Goal: Task Accomplishment & Management: Manage account settings

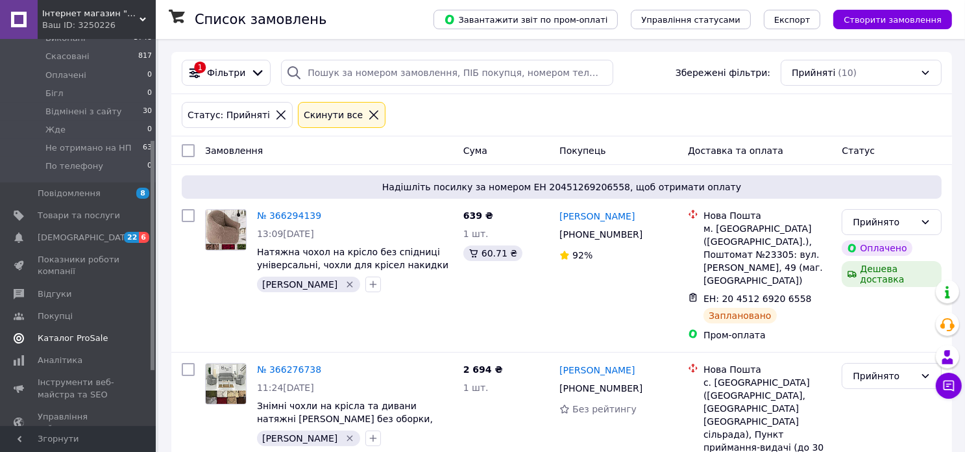
scroll to position [130, 0]
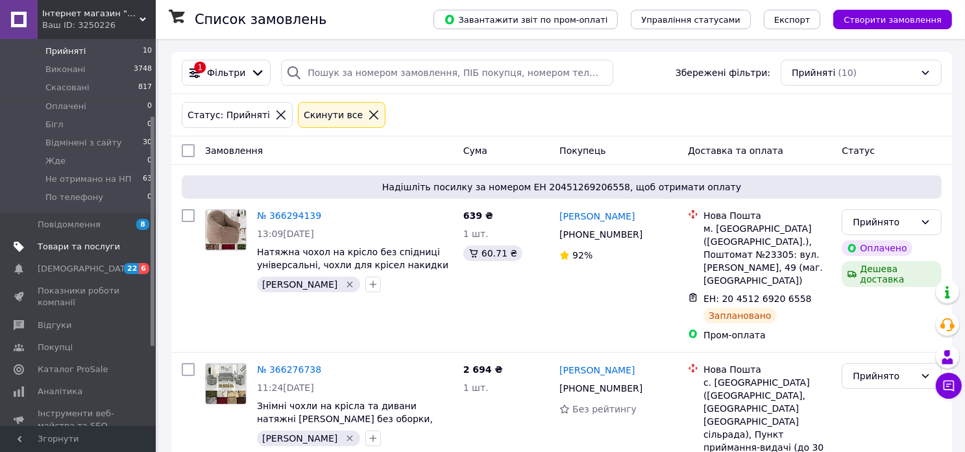
click at [68, 241] on span "Товари та послуги" at bounding box center [79, 247] width 82 height 12
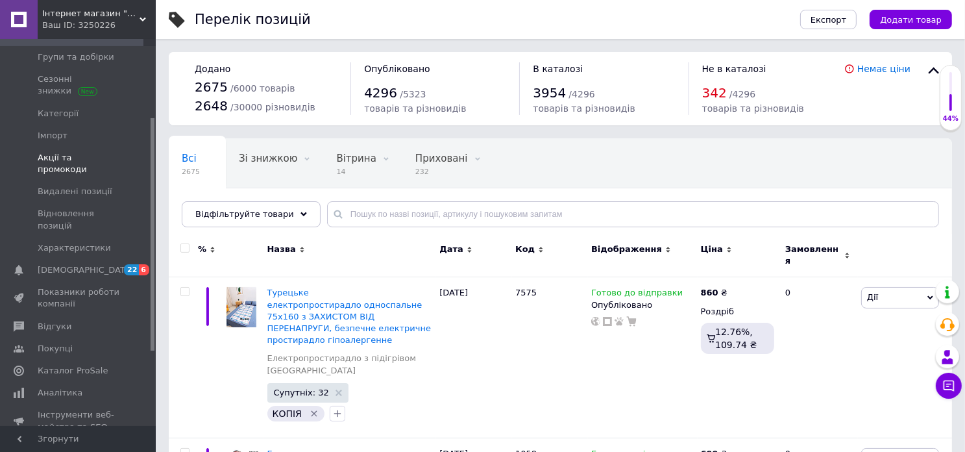
scroll to position [65, 0]
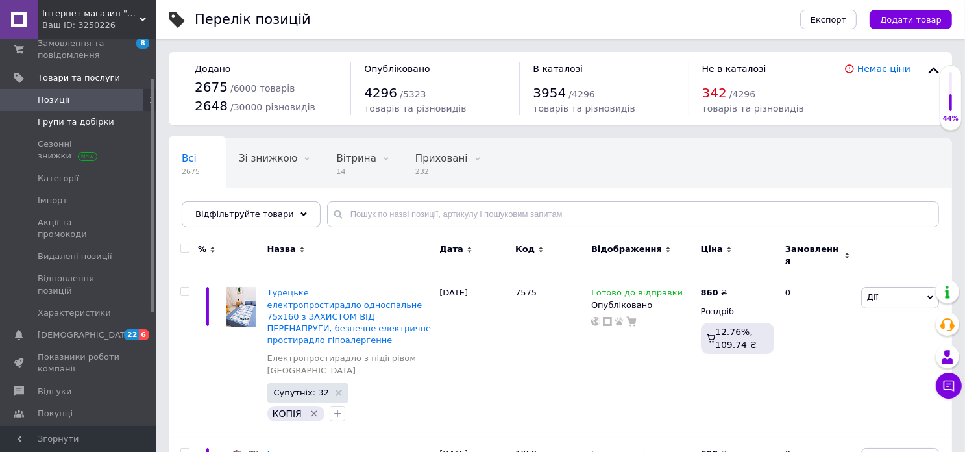
click at [53, 121] on span "Групи та добірки" at bounding box center [76, 122] width 77 height 12
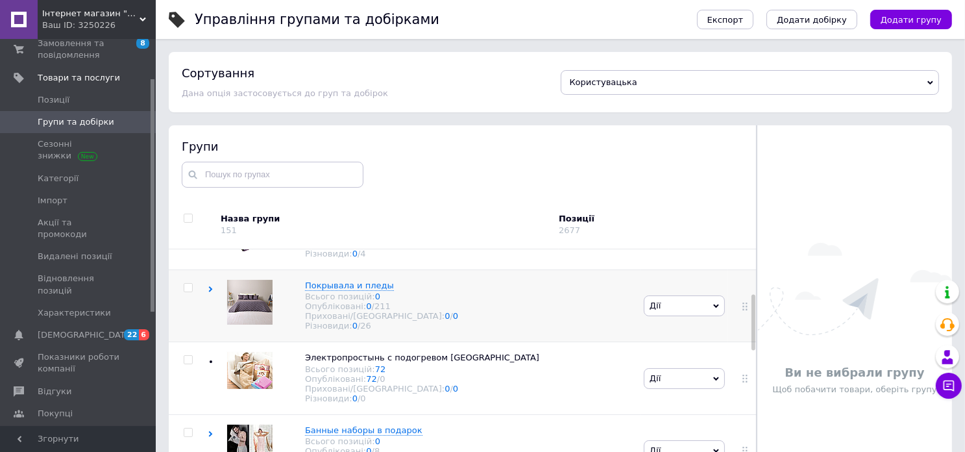
scroll to position [259, 0]
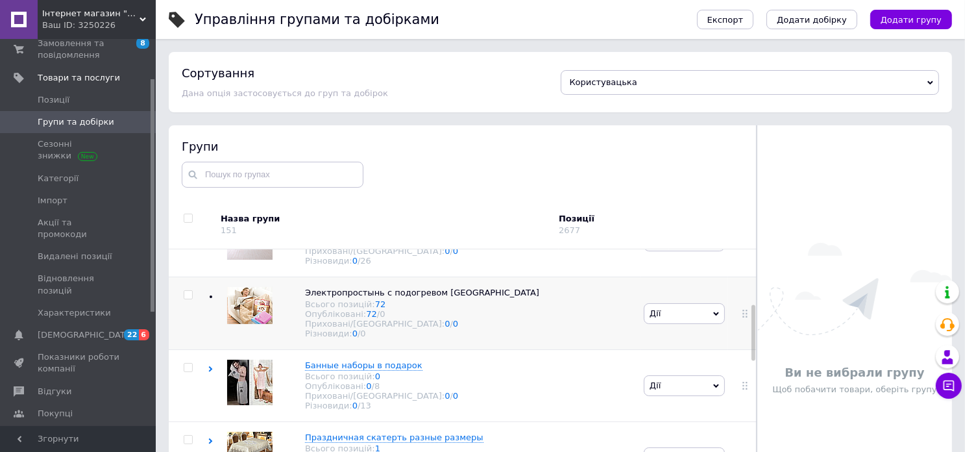
click at [657, 324] on span "Дії" at bounding box center [684, 313] width 81 height 21
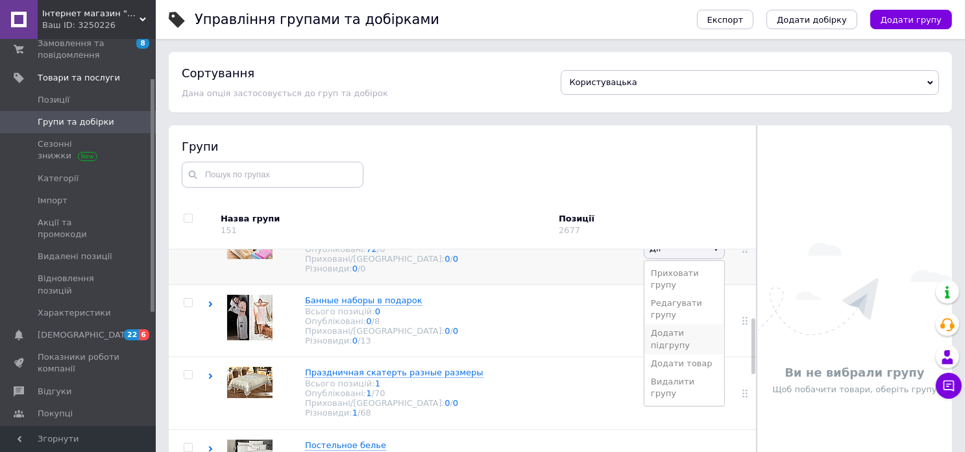
click at [678, 334] on li "Додати підгрупу" at bounding box center [684, 339] width 80 height 30
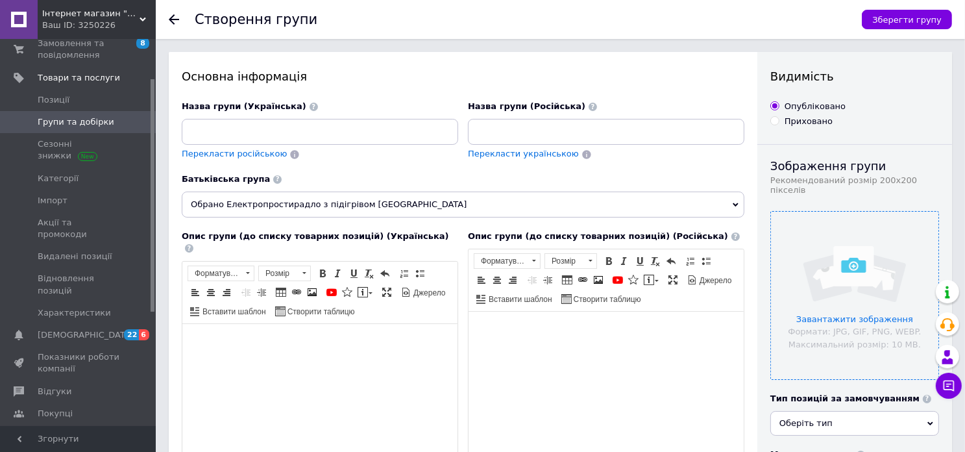
click at [845, 285] on input "file" at bounding box center [854, 294] width 167 height 167
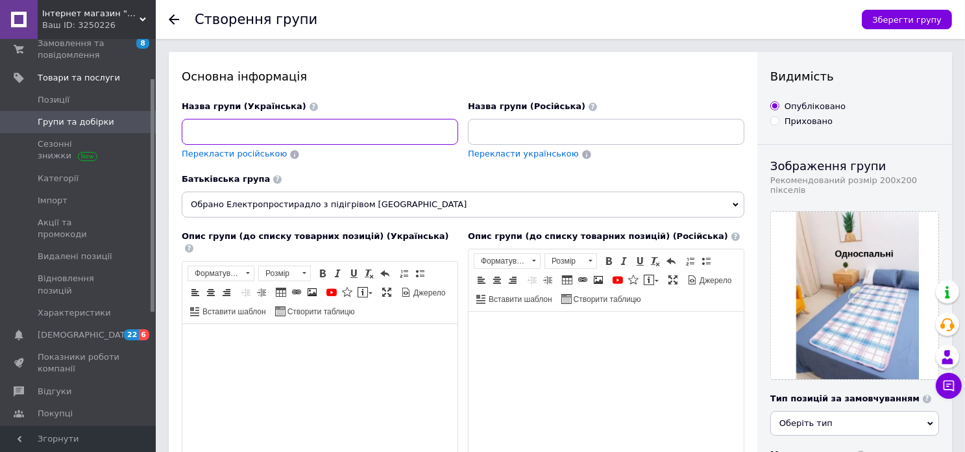
click at [275, 127] on input at bounding box center [320, 132] width 276 height 26
paste input "Електропростирадло односпальне"
type input "Електропростирадло односпальне"
click at [192, 340] on html at bounding box center [319, 343] width 275 height 40
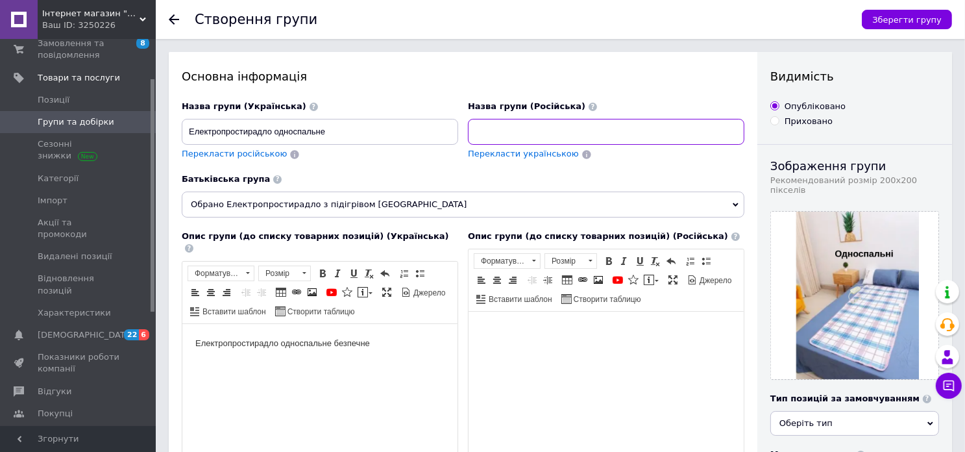
click at [542, 134] on input at bounding box center [606, 132] width 276 height 26
paste input "Электропростынь односпальная"
type input "Электропростынь односпальная"
click at [488, 335] on body "Редактор, C6F39ED4-2582-4E71-8566-A9C085EA46CE" at bounding box center [605, 331] width 249 height 14
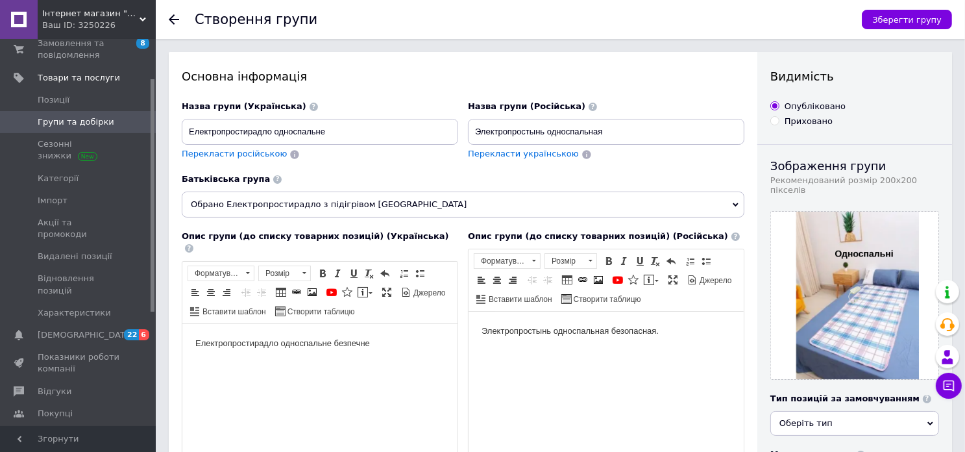
click at [374, 344] on body "Електропростирадло односпальне безпечне" at bounding box center [319, 343] width 249 height 14
click at [927, 24] on span "Зберегти групу" at bounding box center [906, 20] width 69 height 10
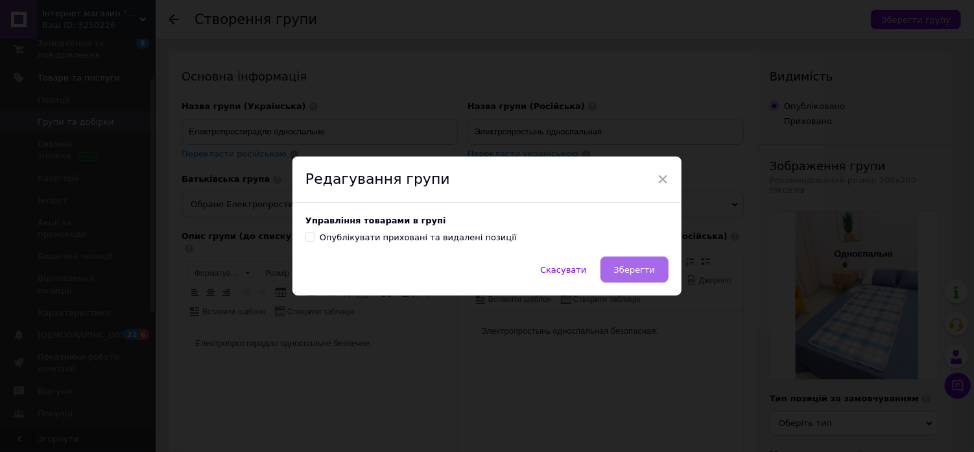
click at [638, 272] on span "Зберегти" at bounding box center [634, 270] width 41 height 10
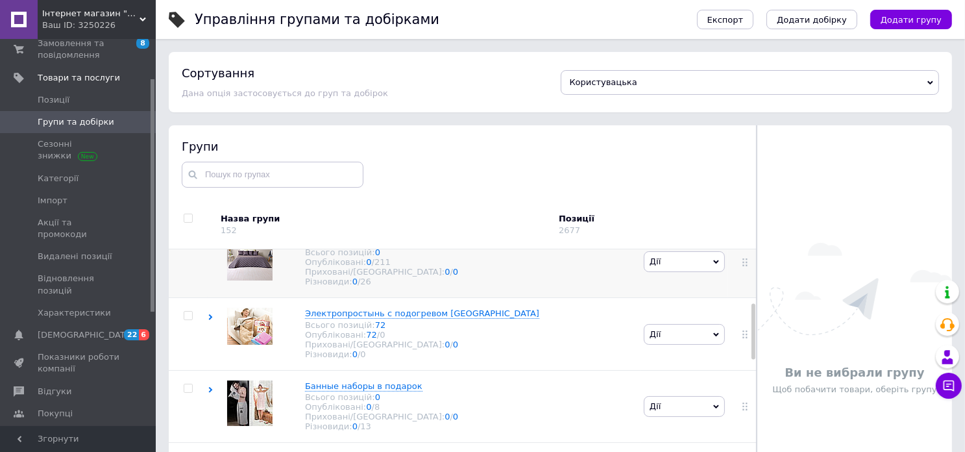
scroll to position [259, 0]
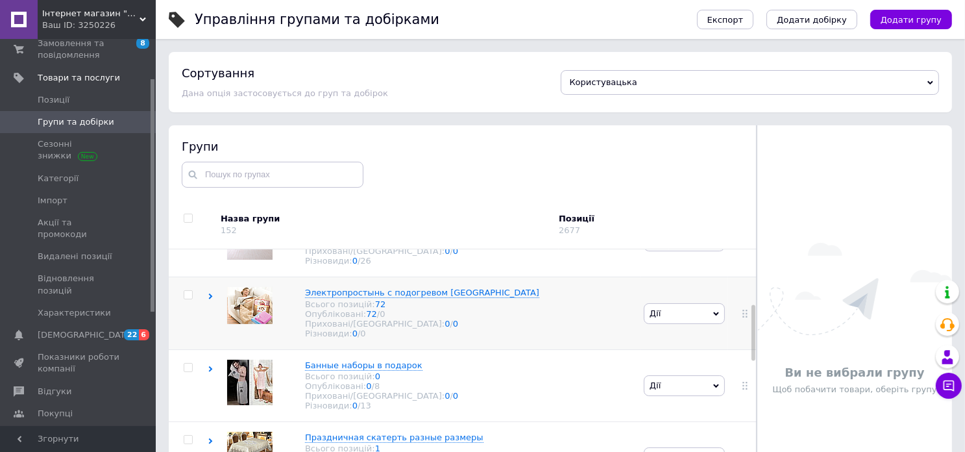
click at [210, 299] on use at bounding box center [211, 296] width 4 height 6
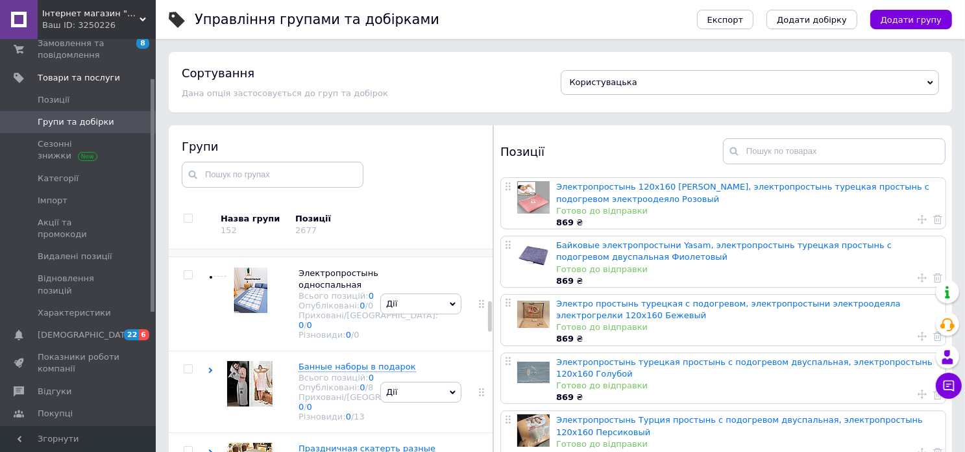
scroll to position [428, 0]
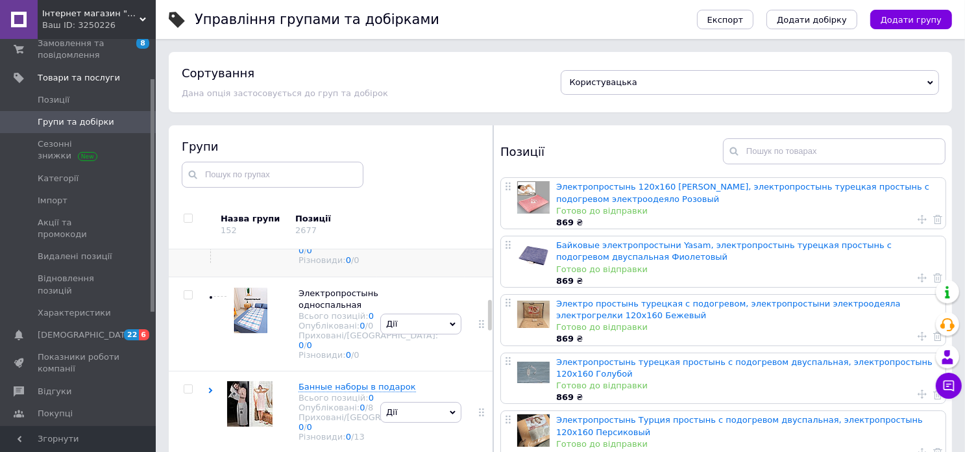
click at [450, 227] on icon at bounding box center [453, 224] width 6 height 6
click at [420, 330] on li "Додати підгрупу" at bounding box center [421, 315] width 80 height 30
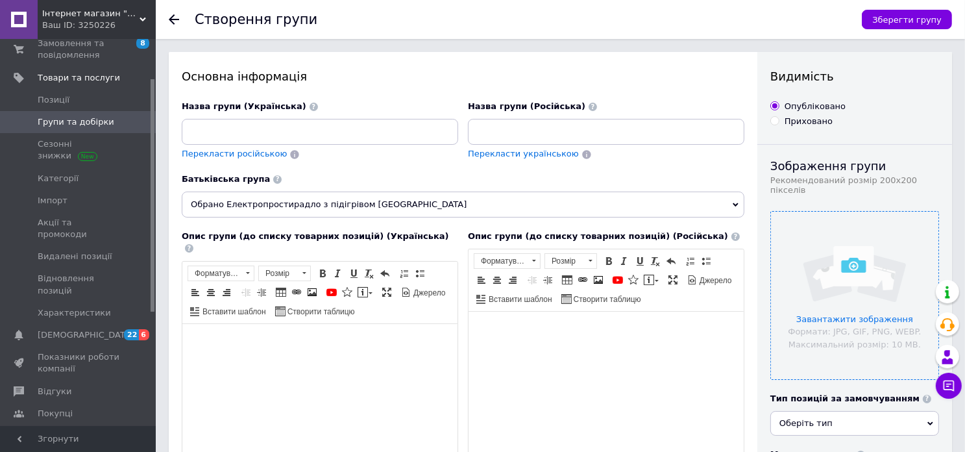
click at [848, 290] on input "file" at bounding box center [854, 294] width 167 height 167
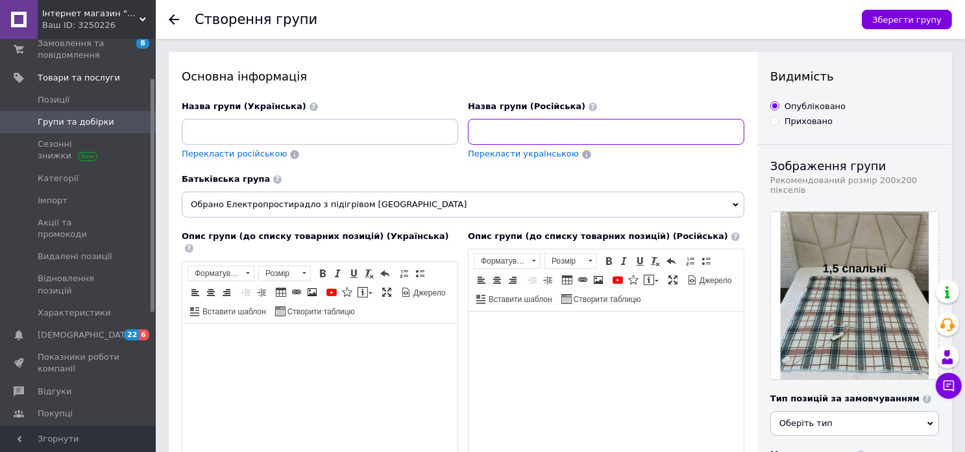
click at [505, 130] on input at bounding box center [606, 132] width 276 height 26
paste input "Электропростынь 1.5"
type input "Электропростынь 1.5"
click at [482, 331] on body "Редактор, 93D9CAD0-8748-4D29-90EA-734E424CCB5E" at bounding box center [605, 331] width 249 height 14
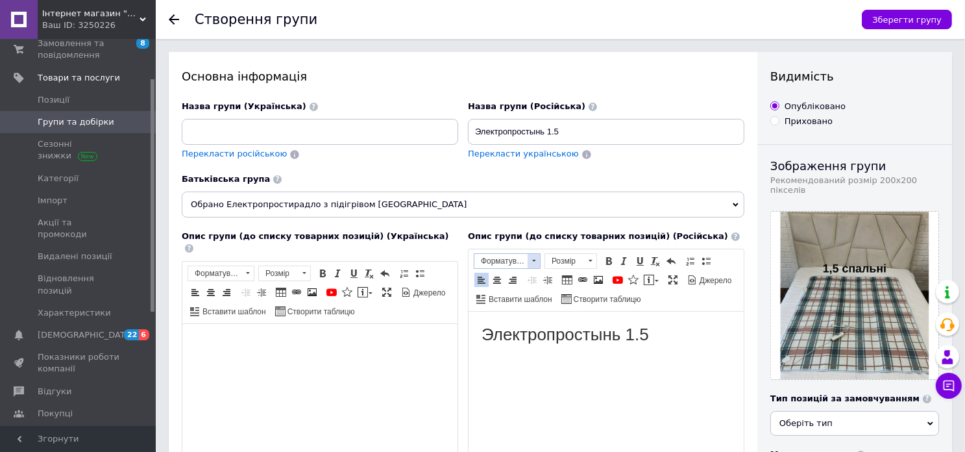
click at [533, 259] on span at bounding box center [534, 260] width 4 height 2
click at [528, 312] on h3 "Заголовок 3" at bounding box center [522, 315] width 91 height 11
click at [192, 335] on html at bounding box center [319, 343] width 275 height 40
click at [234, 123] on input at bounding box center [320, 132] width 276 height 26
paste input "Електропростирадло односпальне"
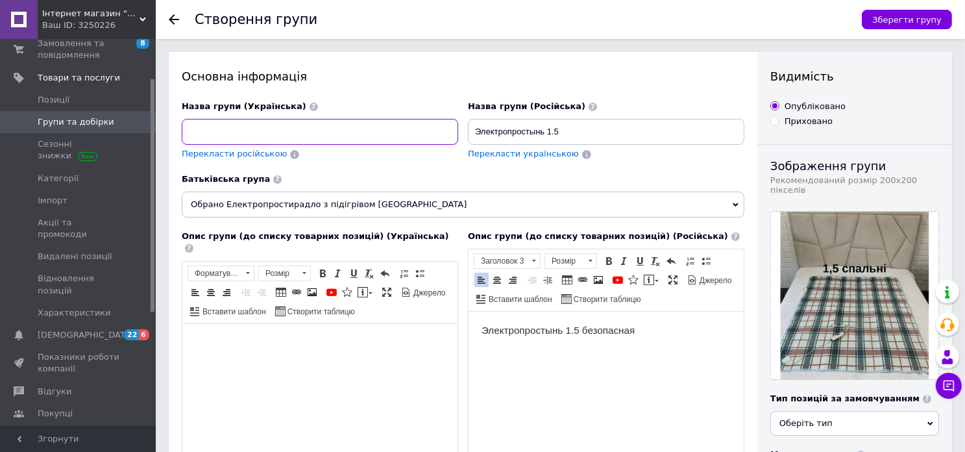
type input "Електропростирадло односпальне"
drag, startPoint x: 328, startPoint y: 129, endPoint x: 168, endPoint y: 128, distance: 159.6
drag, startPoint x: 559, startPoint y: 128, endPoint x: 464, endPoint y: 129, distance: 95.4
click at [464, 129] on div "Назва групи (Російська) Электропростынь 1.5 Перекласти українською" at bounding box center [606, 137] width 286 height 82
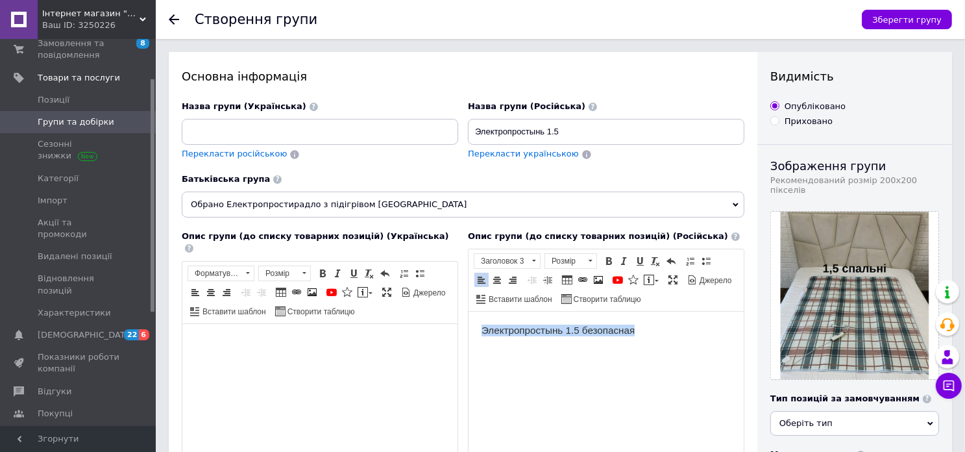
drag, startPoint x: 639, startPoint y: 330, endPoint x: 477, endPoint y: 333, distance: 161.6
click at [477, 333] on html "Электропростынь 1.5 безопасная" at bounding box center [605, 330] width 275 height 38
click at [203, 131] on input at bounding box center [320, 132] width 276 height 26
paste input "Електропростирадло 1.5 безпечне"
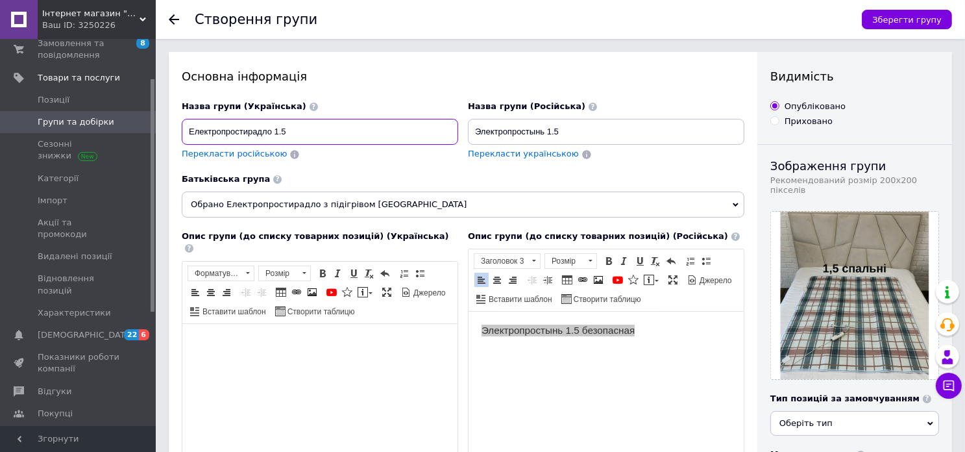
type input "Електропростирадло 1.5"
click at [242, 361] on html at bounding box center [319, 343] width 275 height 40
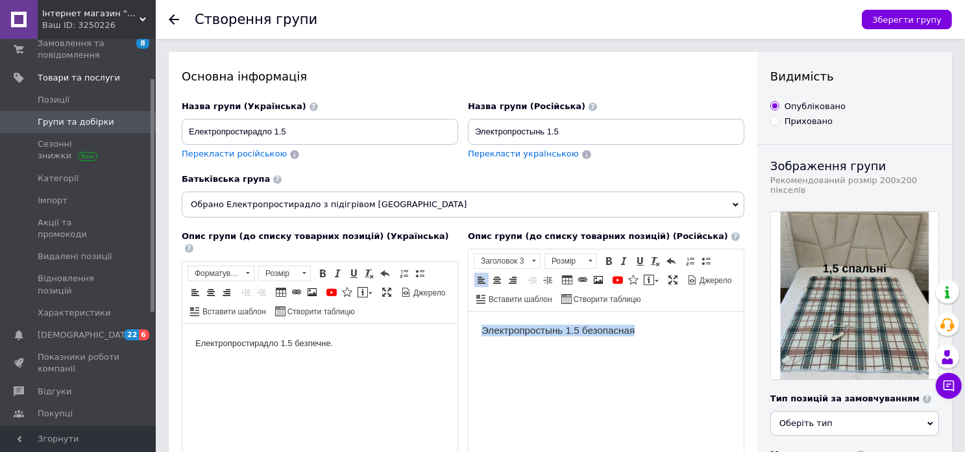
drag, startPoint x: 638, startPoint y: 325, endPoint x: 646, endPoint y: 328, distance: 8.8
click at [638, 327] on h3 "Электропростынь 1.5 безопасная" at bounding box center [605, 330] width 249 height 12
click at [645, 328] on h3 "Электропростынь 1.5 безопасная" at bounding box center [605, 330] width 249 height 12
click at [929, 24] on span "Зберегти групу" at bounding box center [906, 20] width 69 height 10
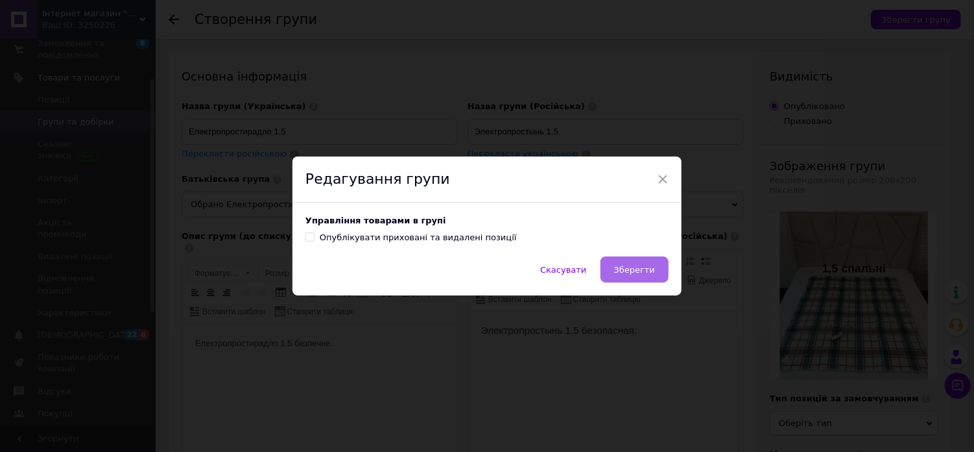
click at [640, 274] on span "Зберегти" at bounding box center [634, 270] width 41 height 10
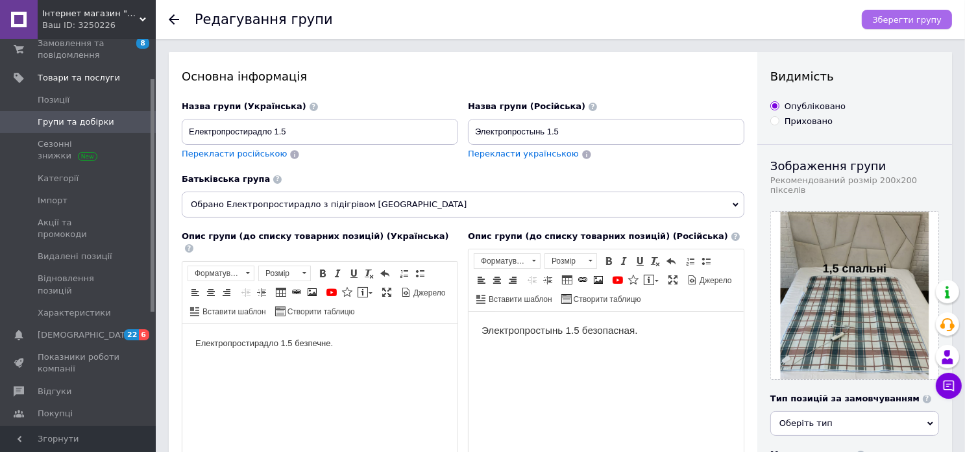
click at [910, 19] on span "Зберегти групу" at bounding box center [906, 20] width 69 height 10
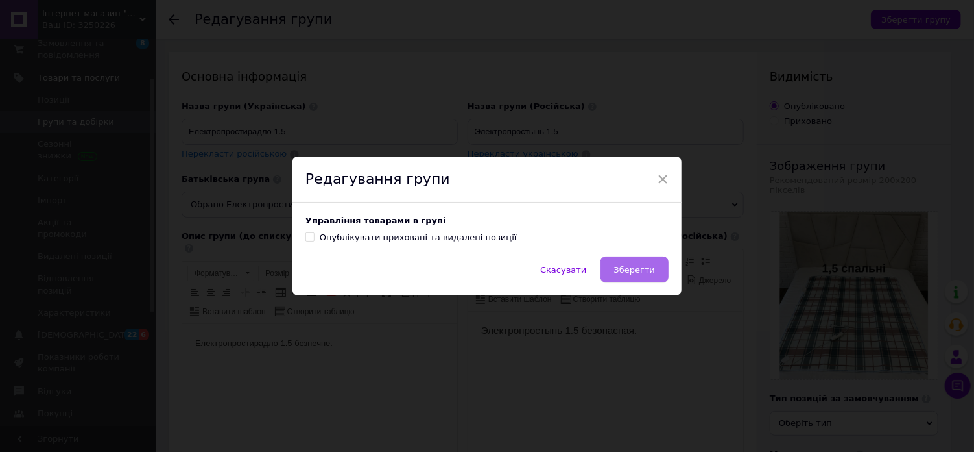
click at [649, 267] on span "Зберегти" at bounding box center [634, 270] width 41 height 10
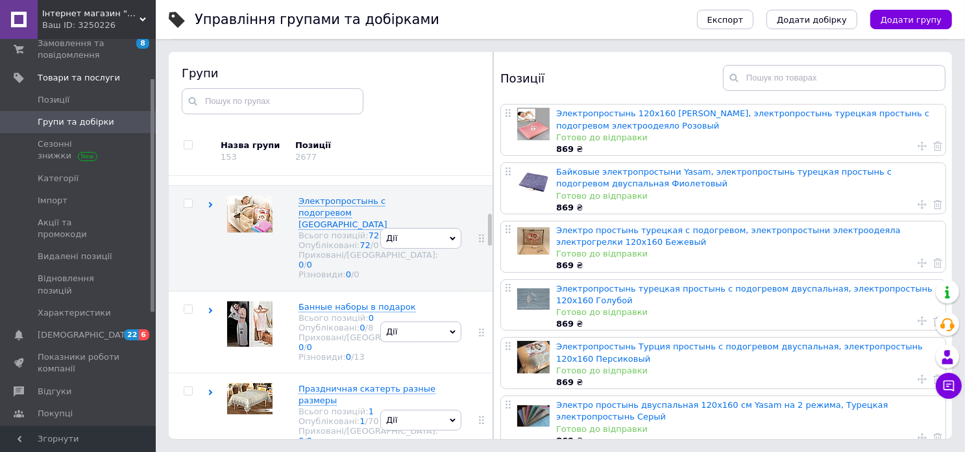
scroll to position [348, 0]
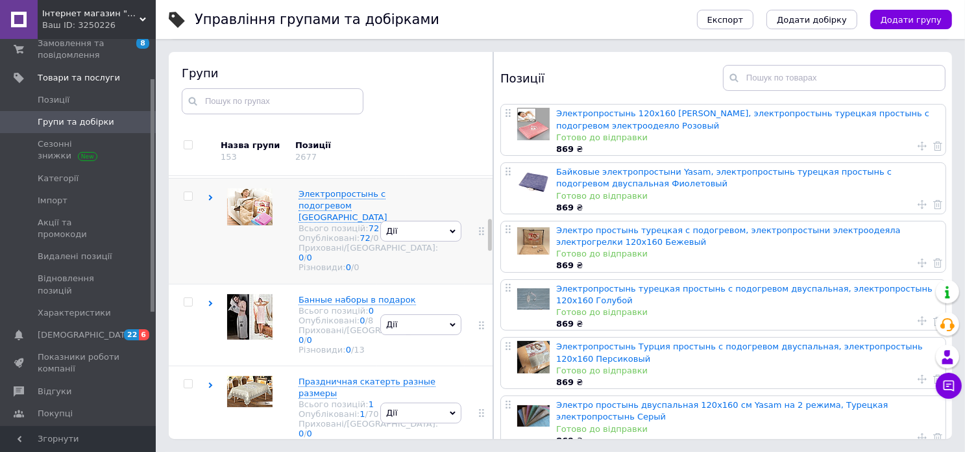
click at [450, 234] on icon at bounding box center [453, 231] width 6 height 6
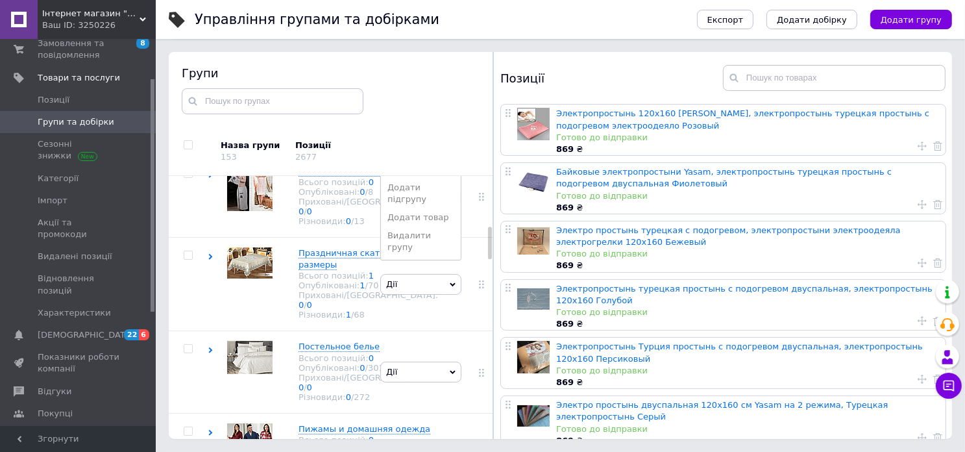
scroll to position [477, 0]
click at [402, 207] on li "Додати підгрупу" at bounding box center [421, 192] width 80 height 30
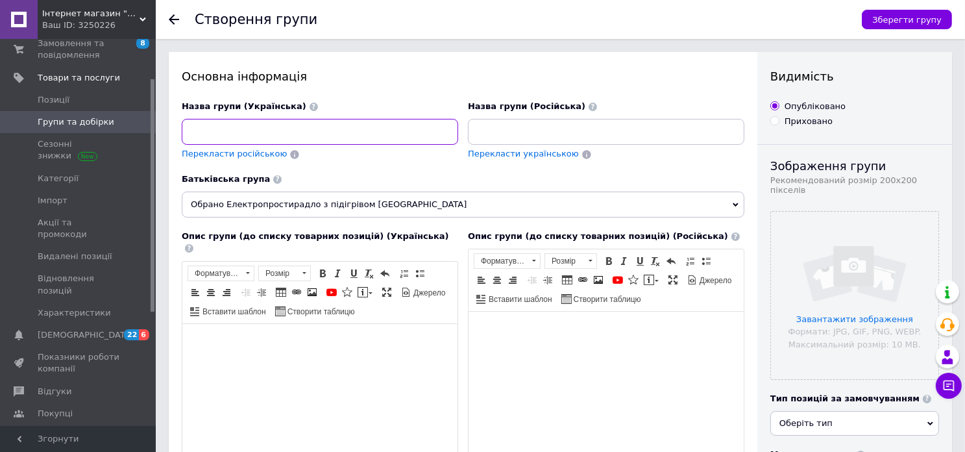
click at [309, 126] on input at bounding box center [320, 132] width 276 height 26
paste input "Електро простирадло двоспальне"
click at [282, 130] on input "Електро простирадло двоспальне" at bounding box center [320, 132] width 276 height 26
type input "Електро простирадло Двоспальне"
click at [226, 363] on html at bounding box center [319, 343] width 275 height 40
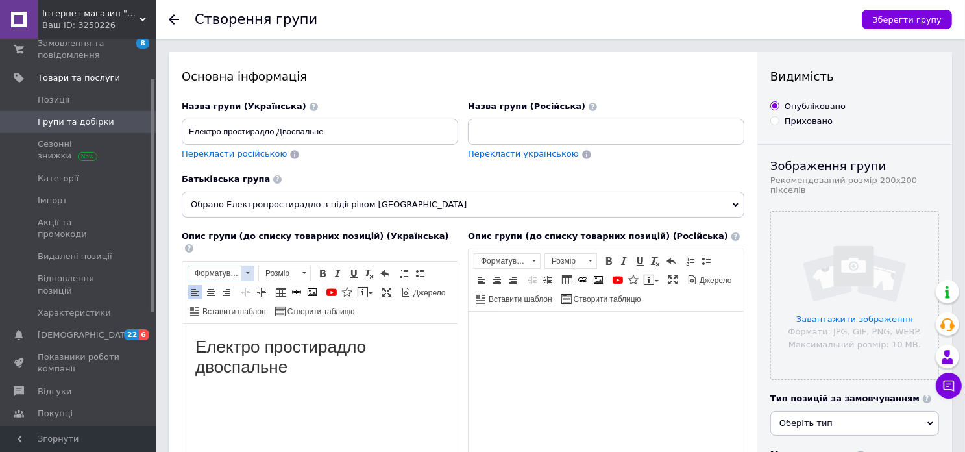
click at [246, 266] on span at bounding box center [247, 273] width 12 height 14
drag, startPoint x: 229, startPoint y: 298, endPoint x: 439, endPoint y: 575, distance: 346.8
click at [229, 298] on h2 "Заголовок 2" at bounding box center [236, 297] width 91 height 14
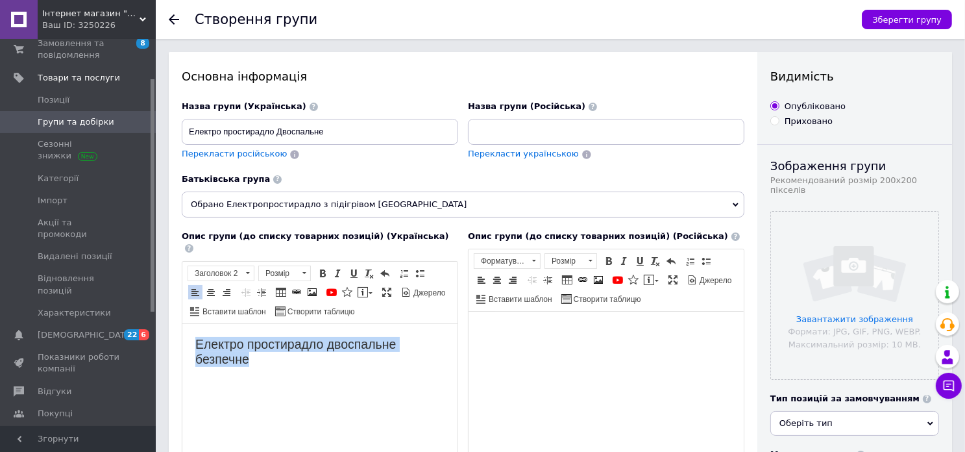
drag, startPoint x: 253, startPoint y: 358, endPoint x: 363, endPoint y: 655, distance: 316.1
click at [182, 344] on html "Електро простирадло двоспальне безпечне" at bounding box center [319, 351] width 275 height 56
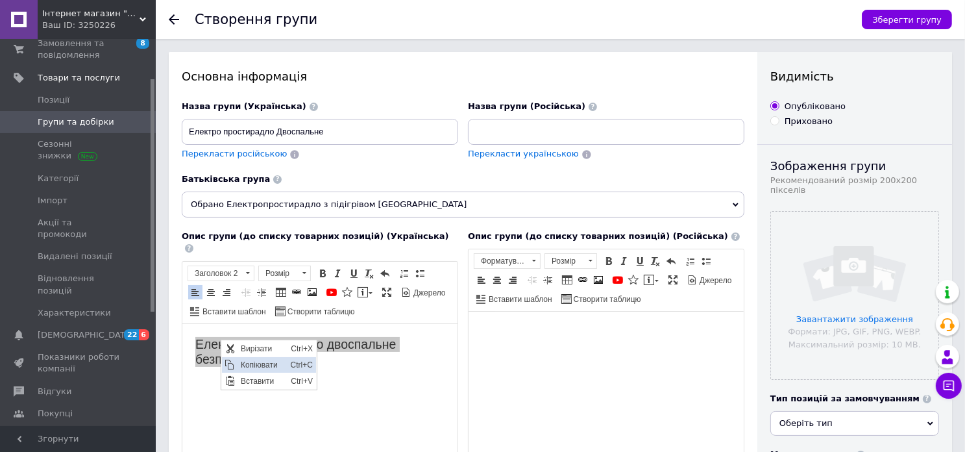
click at [261, 368] on span "Копіювати" at bounding box center [262, 364] width 50 height 16
copy h2 "Електро простирадло двоспальне безпечне"
click at [509, 128] on input at bounding box center [606, 132] width 276 height 26
click at [475, 124] on input at bounding box center [606, 132] width 276 height 26
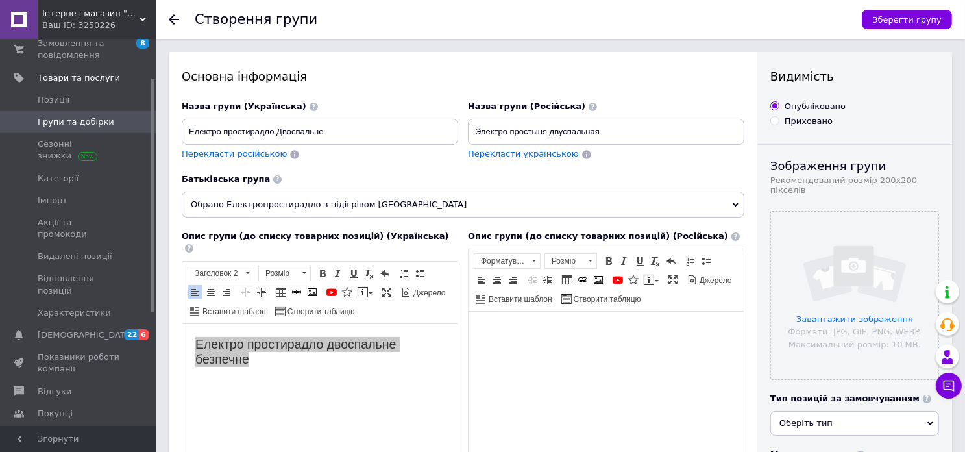
type input "Электро простыня двуспальная"
click at [497, 337] on body "Редактор, 5F5B7E37-EC17-451F-A3C8-05CD28D26DB9" at bounding box center [605, 331] width 249 height 14
click at [496, 259] on span "Форматування" at bounding box center [500, 261] width 53 height 14
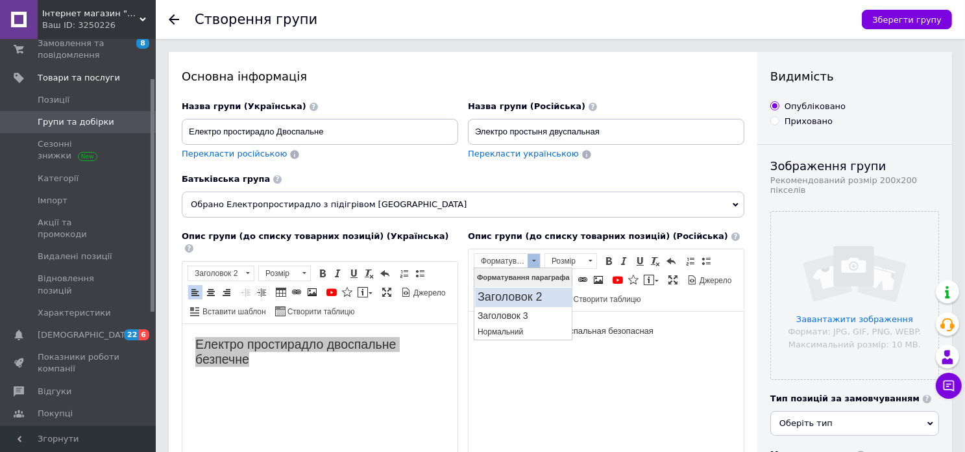
click at [496, 300] on h2 "Заголовок 2" at bounding box center [522, 297] width 91 height 14
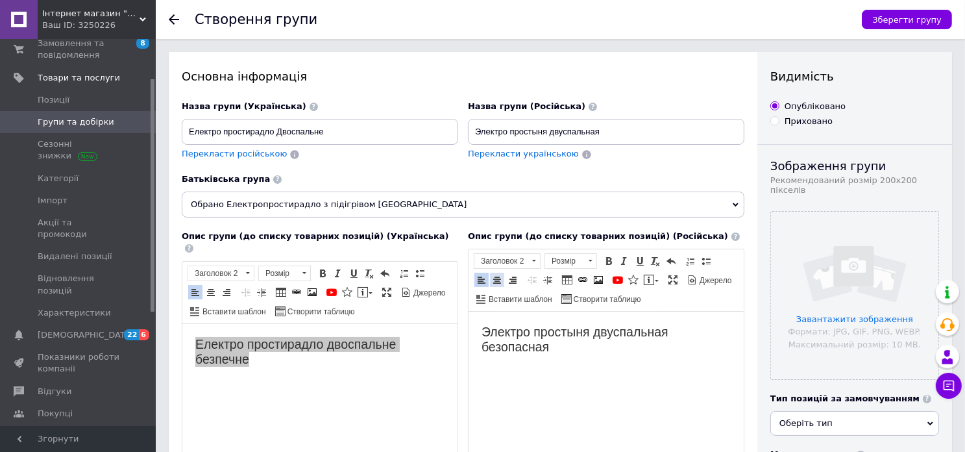
click at [496, 280] on span at bounding box center [497, 279] width 10 height 10
click at [668, 261] on span at bounding box center [671, 261] width 10 height 10
click at [640, 367] on html "Электро простыня двуспальная безопасная" at bounding box center [605, 339] width 275 height 56
click at [868, 272] on input "file" at bounding box center [854, 294] width 167 height 167
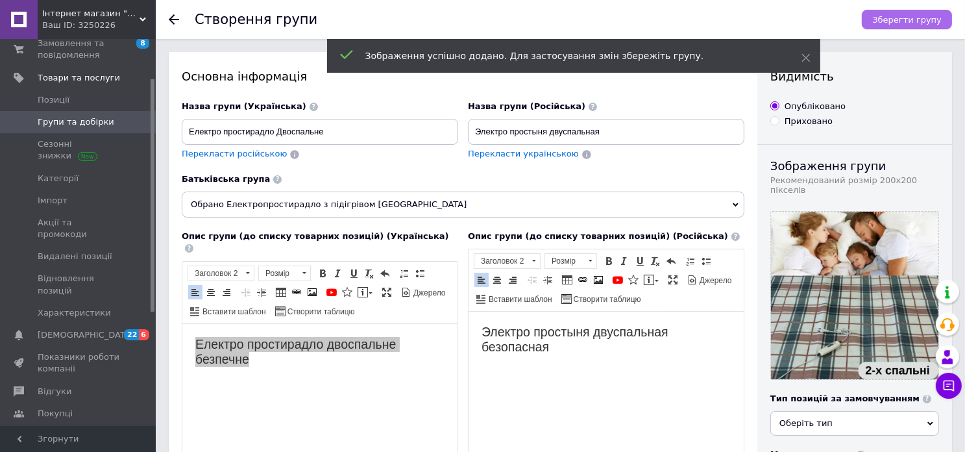
click at [898, 23] on span "Зберегти групу" at bounding box center [906, 20] width 69 height 10
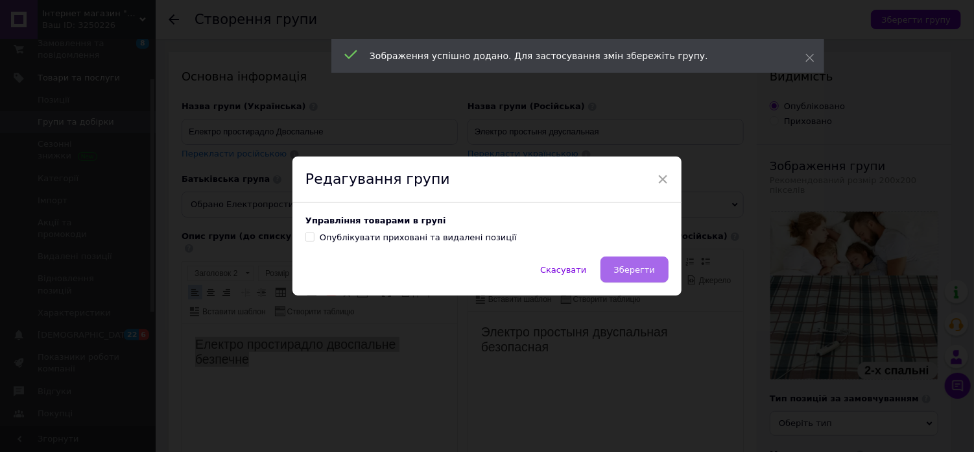
click at [622, 273] on span "Зберегти" at bounding box center [634, 270] width 41 height 10
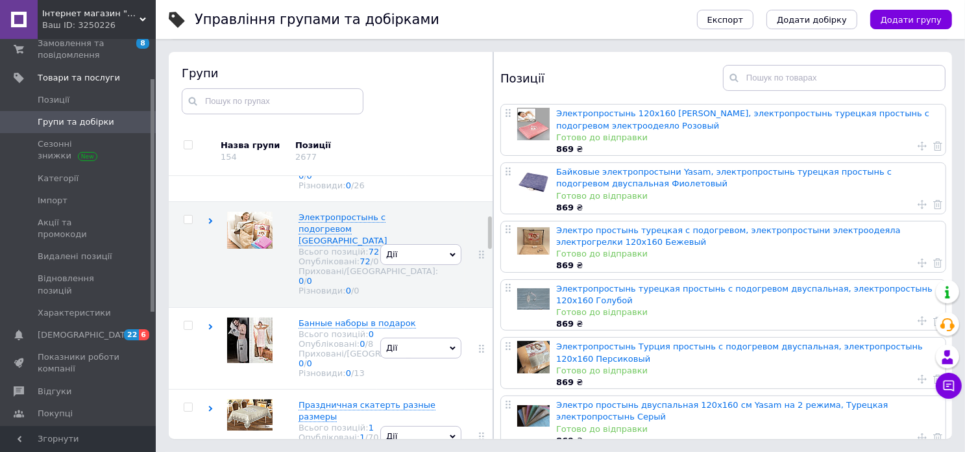
scroll to position [454, 0]
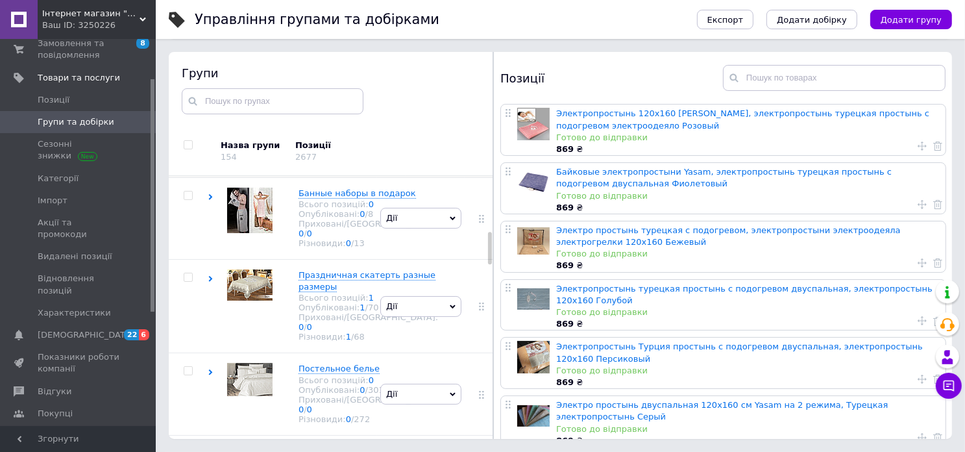
click at [209, 94] on icon at bounding box center [211, 91] width 6 height 6
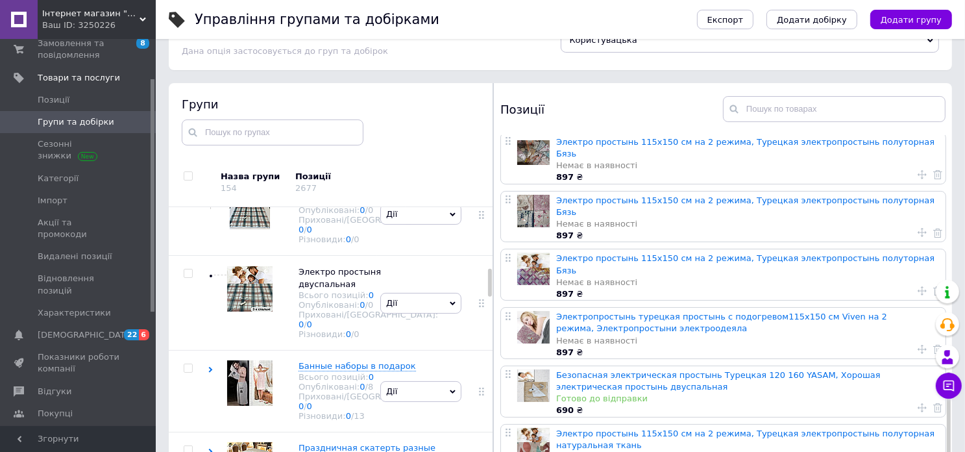
scroll to position [73, 0]
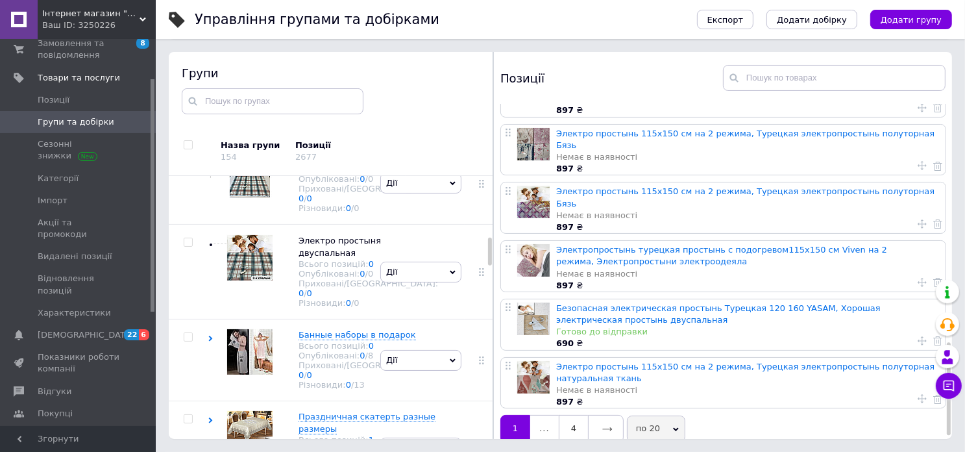
scroll to position [869, 0]
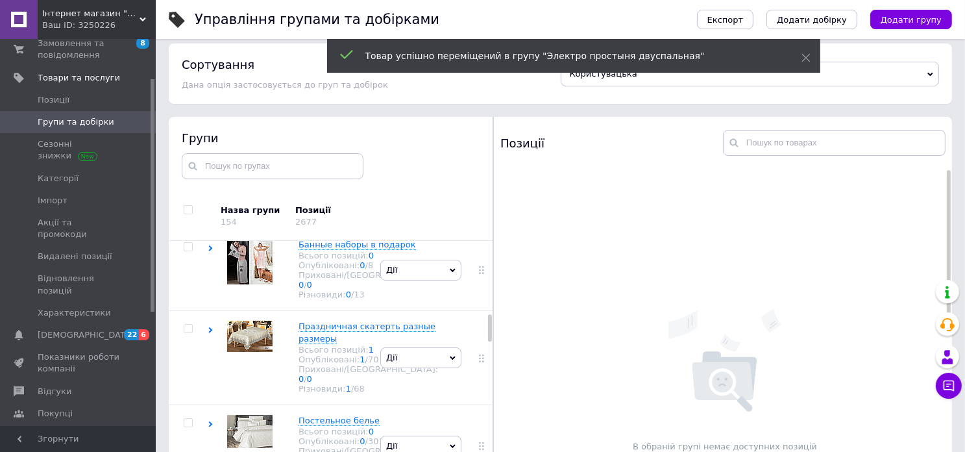
scroll to position [702, 0]
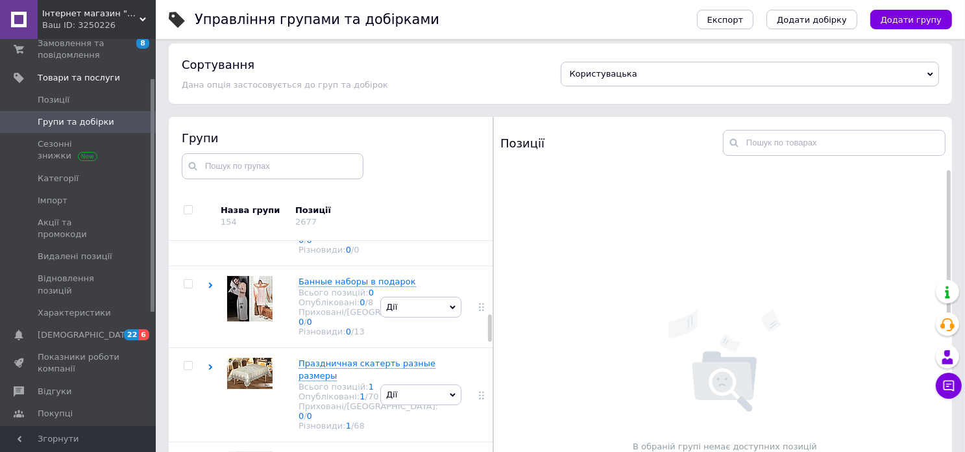
click at [248, 145] on img at bounding box center [249, 121] width 45 height 45
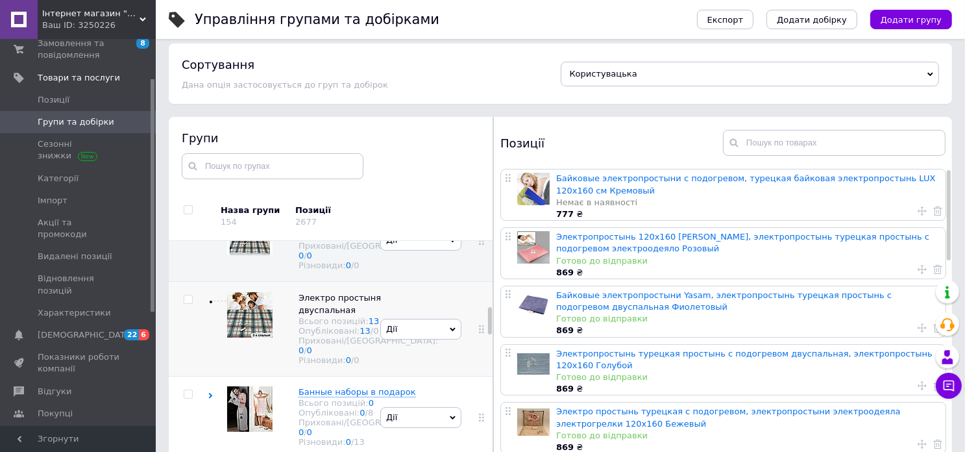
scroll to position [572, 0]
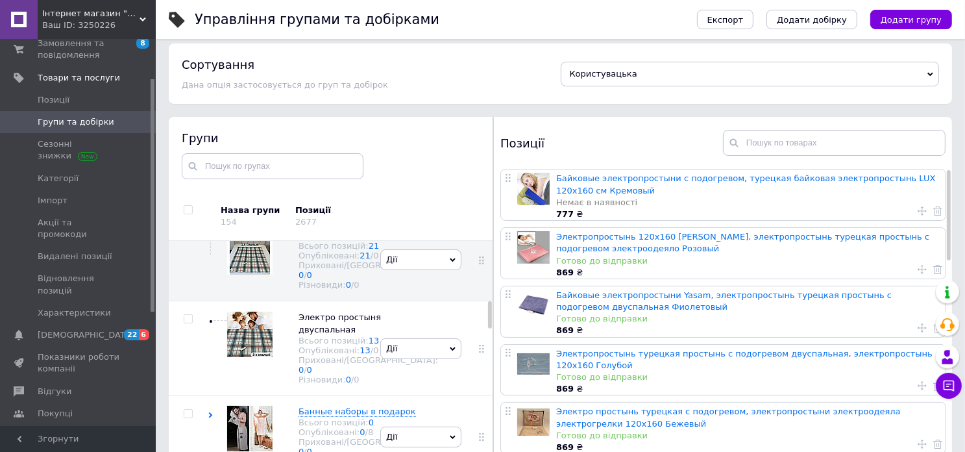
click at [322, 157] on span "Электропростынь односпальная" at bounding box center [338, 146] width 80 height 21
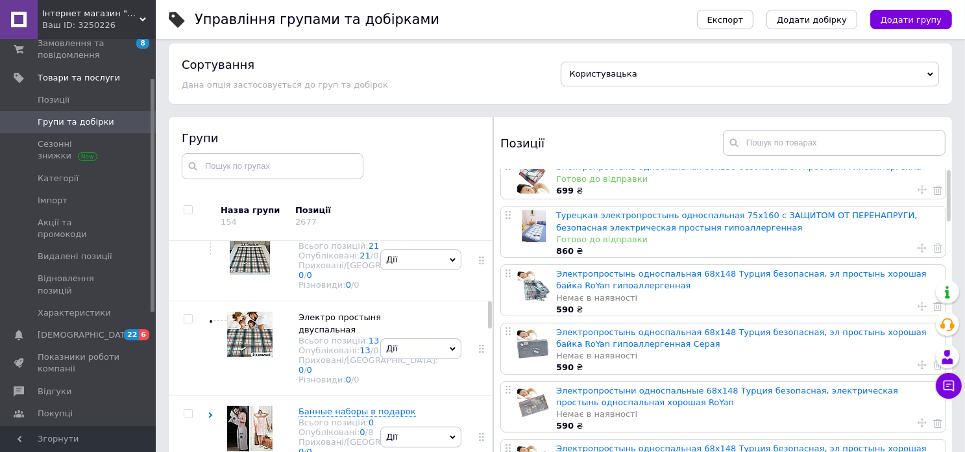
scroll to position [0, 0]
